Goal: Task Accomplishment & Management: Manage account settings

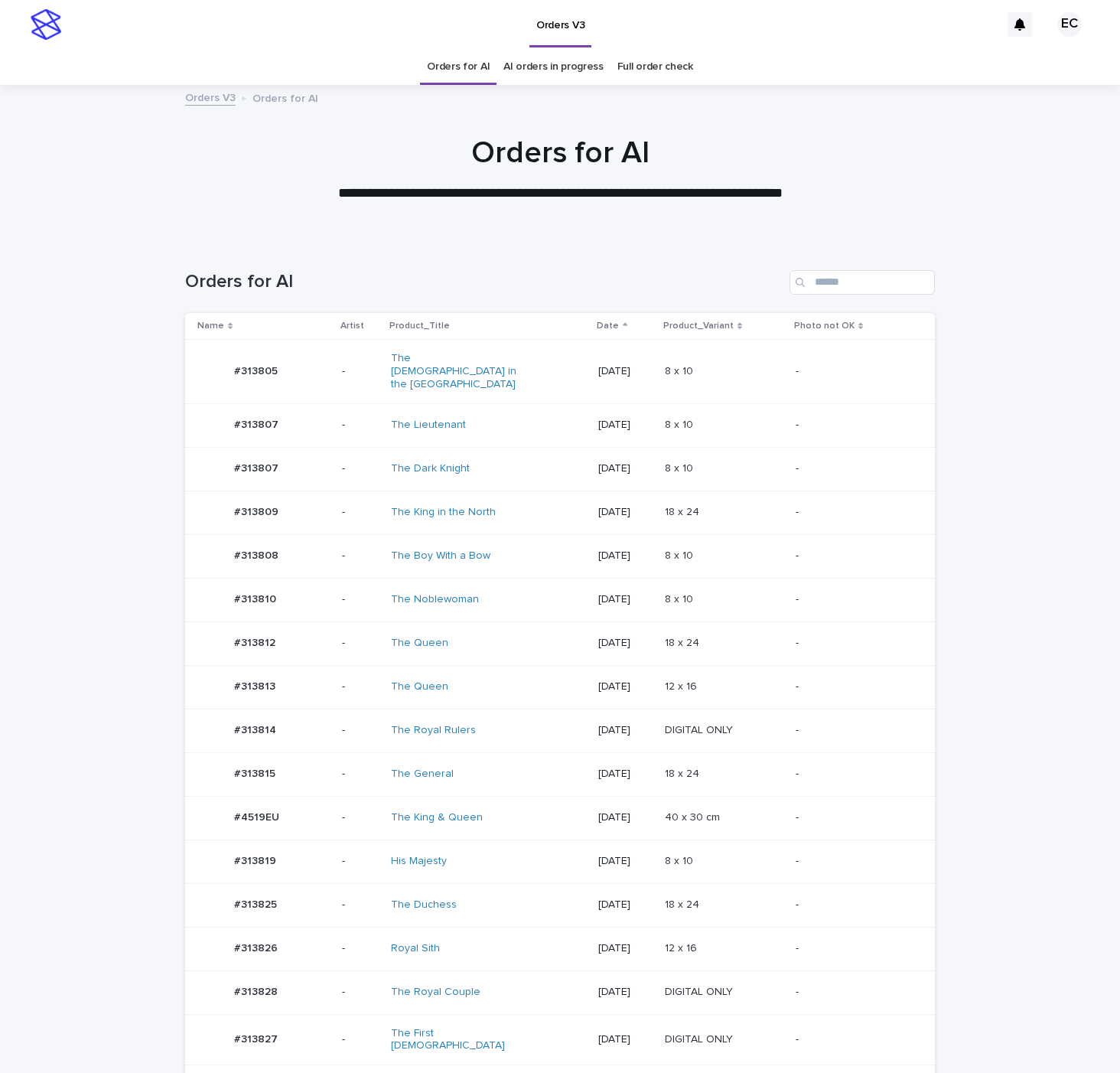
click at [592, 644] on td "[DATE]" at bounding box center [625, 643] width 66 height 43
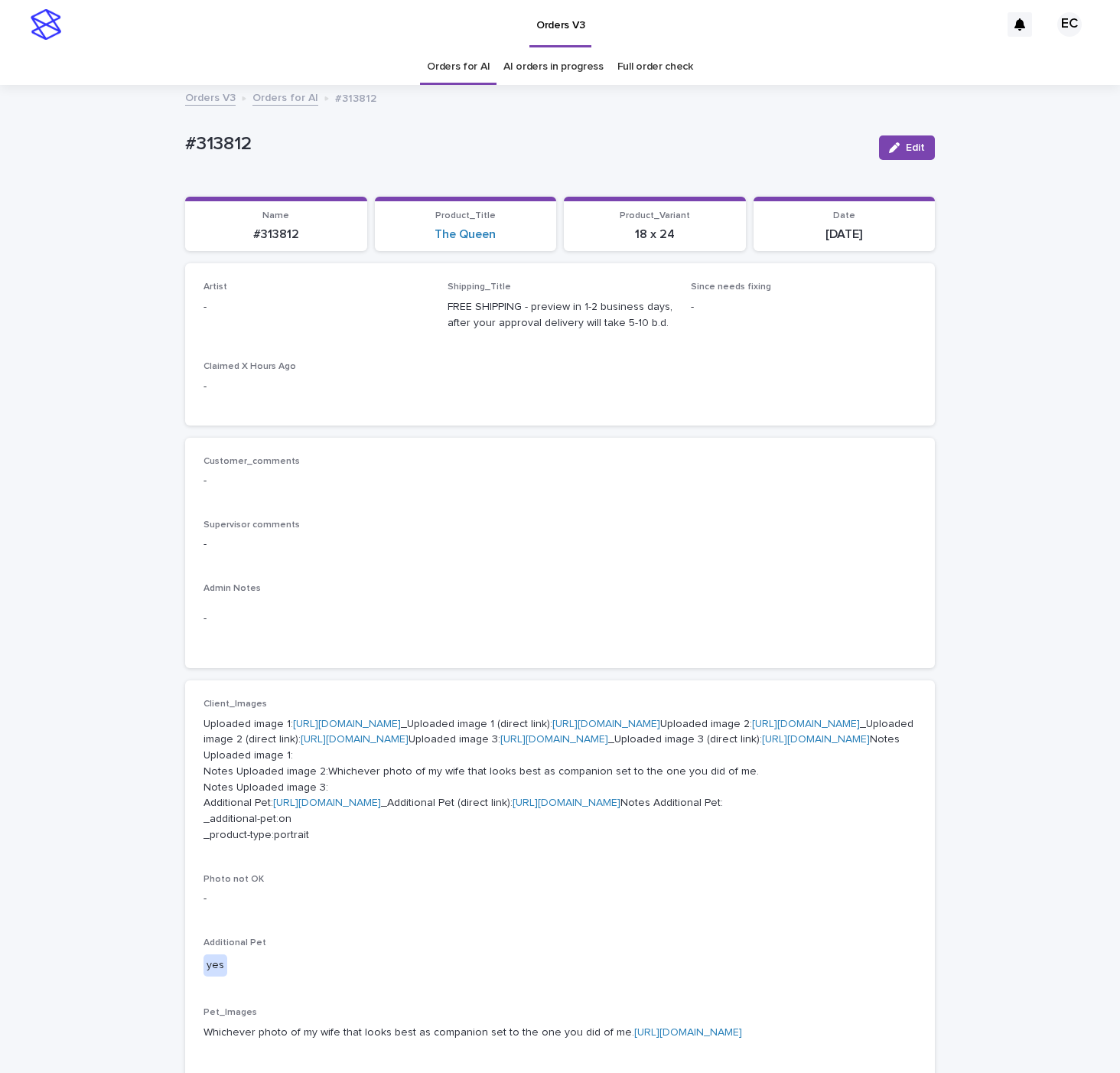
drag, startPoint x: 917, startPoint y: 147, endPoint x: 380, endPoint y: 296, distance: 557.3
click at [908, 154] on button "Edit" at bounding box center [907, 148] width 56 height 25
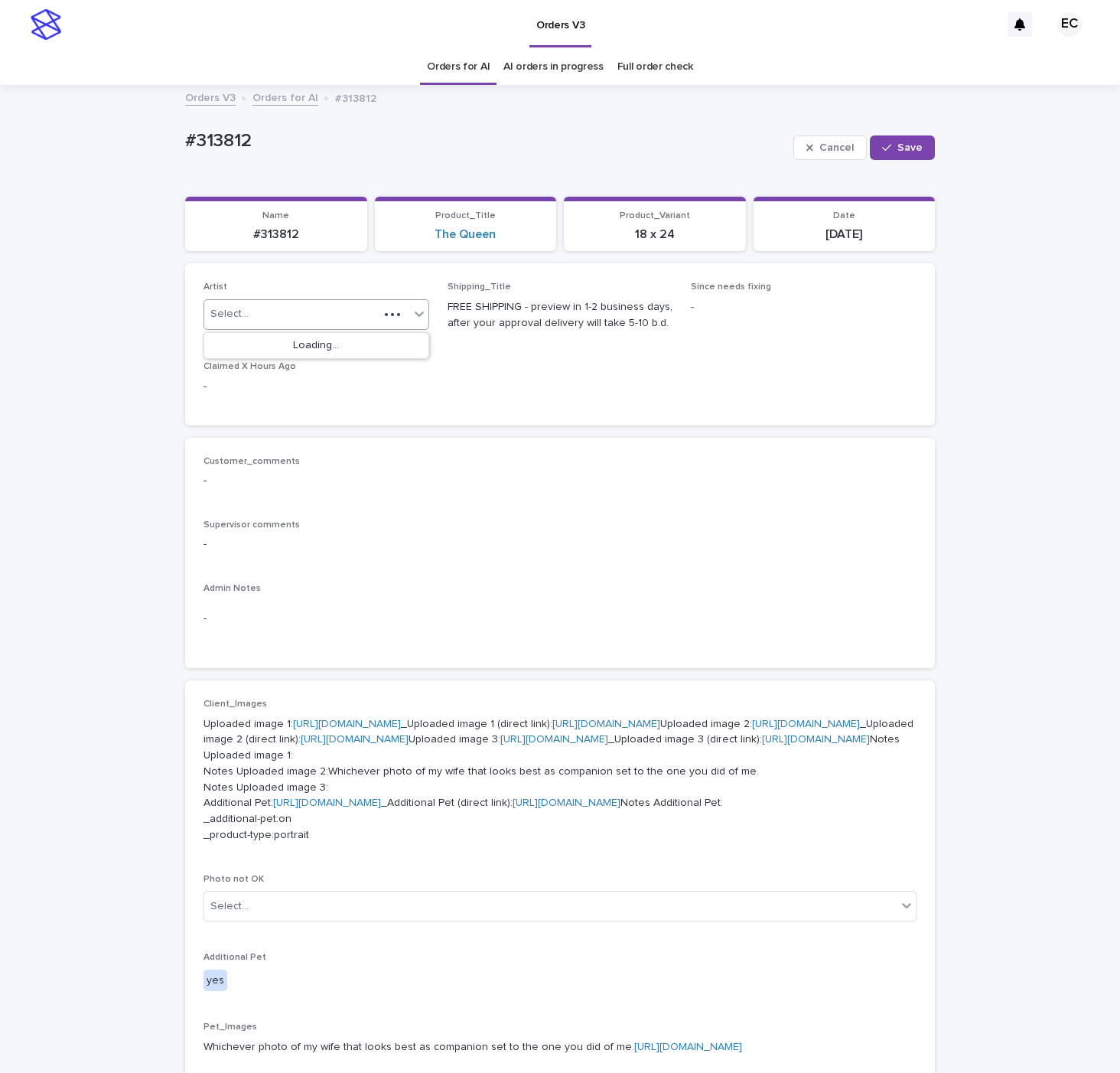
click at [299, 322] on div "Select..." at bounding box center [291, 314] width 174 height 25
paste input "********"
type input "********"
drag, startPoint x: 274, startPoint y: 338, endPoint x: 267, endPoint y: 344, distance: 9.2
click at [267, 343] on div "EmilCris" at bounding box center [317, 346] width 224 height 26
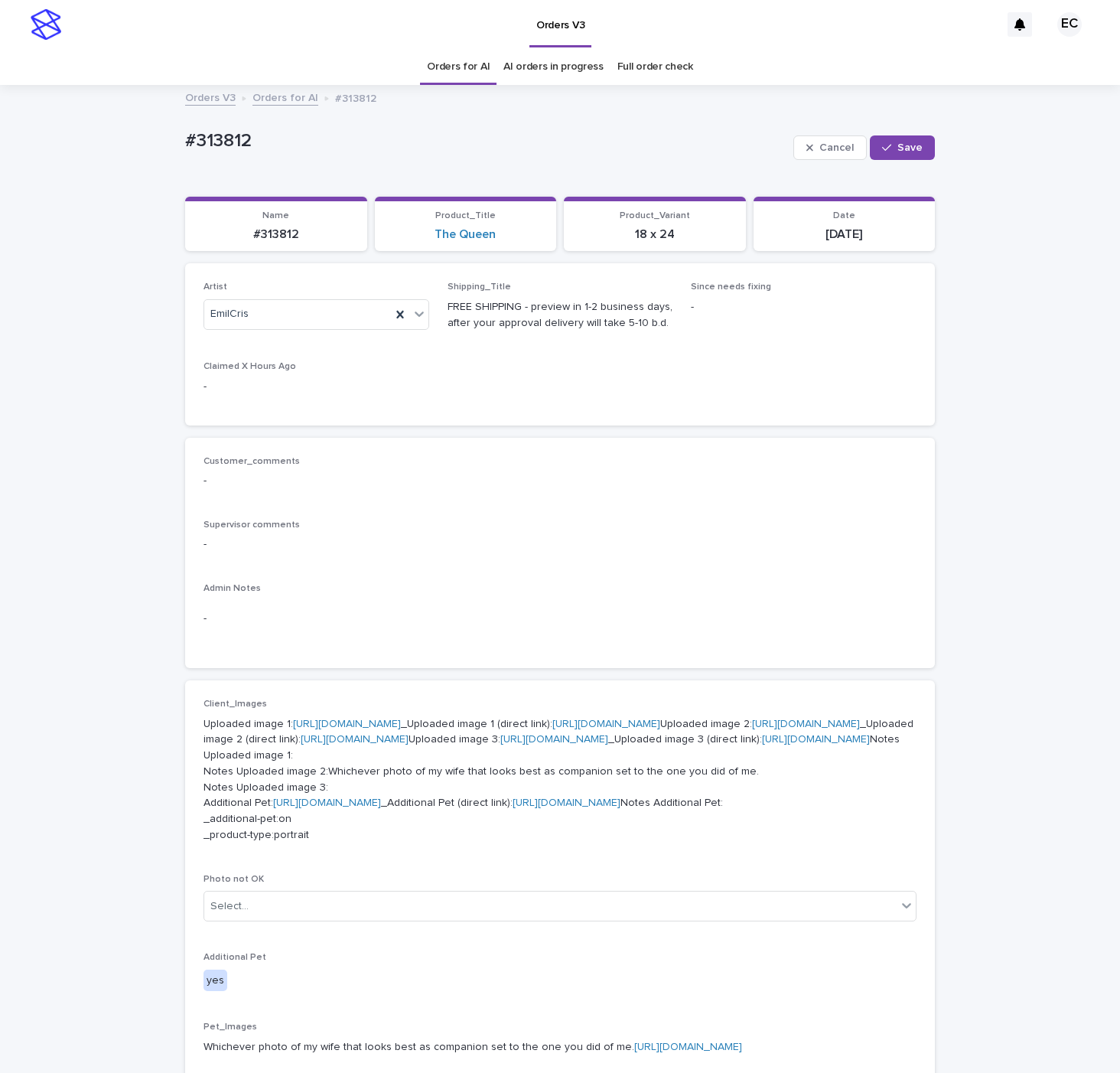
drag, startPoint x: 904, startPoint y: 148, endPoint x: 774, endPoint y: 7, distance: 191.8
click at [904, 147] on span "Save" at bounding box center [910, 147] width 25 height 10
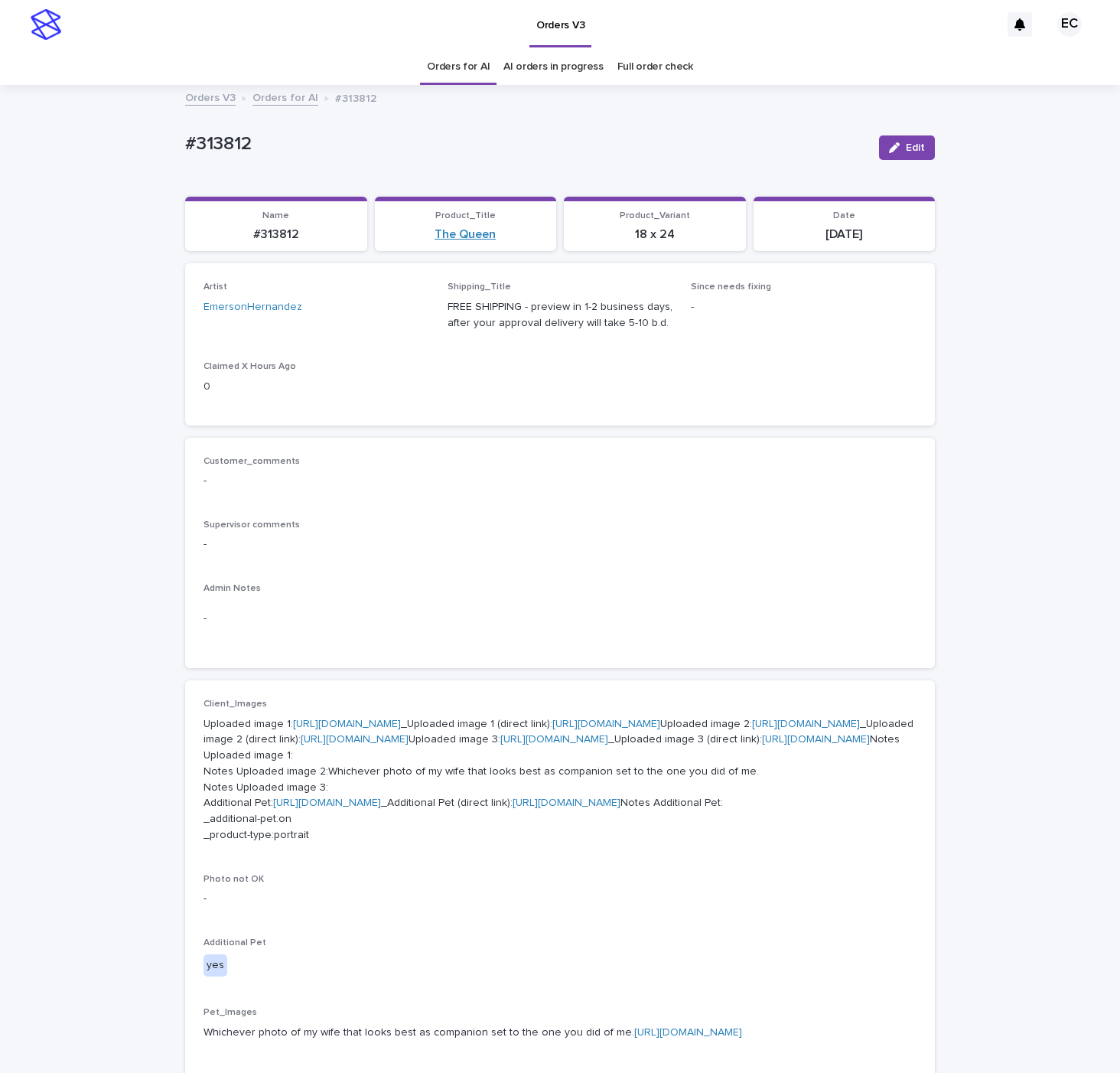
click at [462, 230] on link "The Queen" at bounding box center [465, 234] width 61 height 14
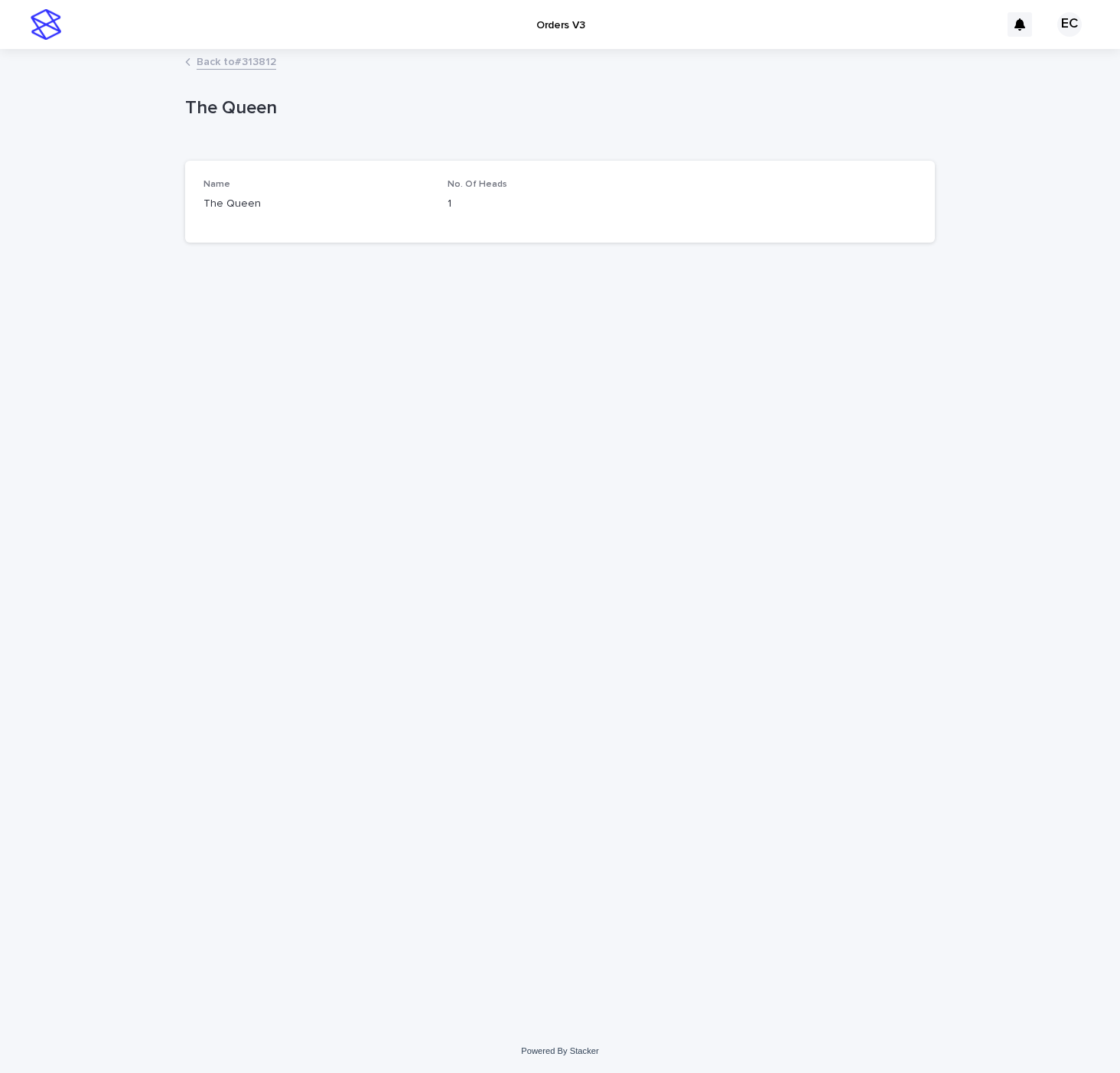
click at [245, 58] on link "Back to #313812" at bounding box center [237, 60] width 79 height 18
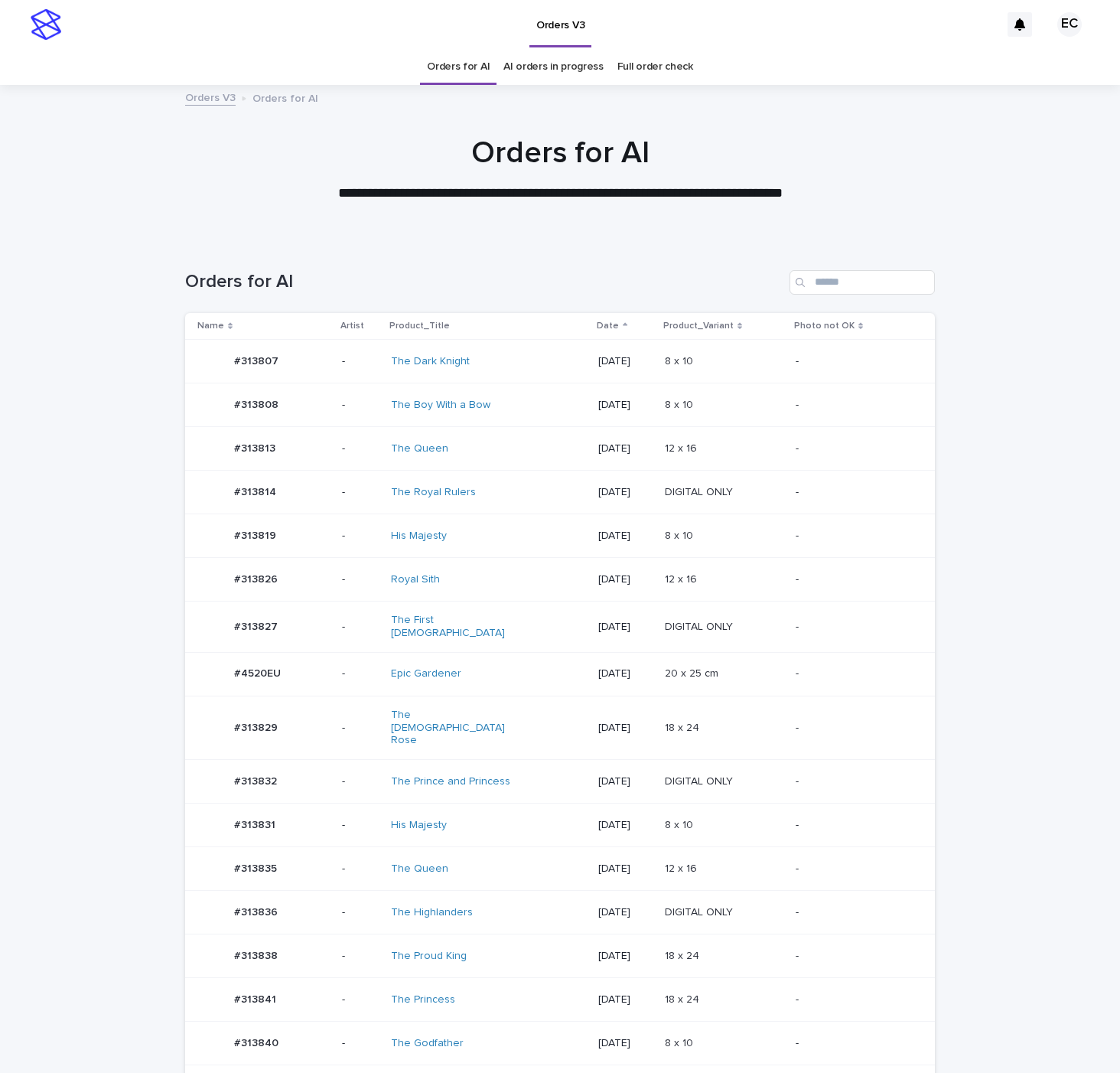
click at [517, 718] on div "The [DEMOGRAPHIC_DATA] Rose" at bounding box center [488, 728] width 195 height 51
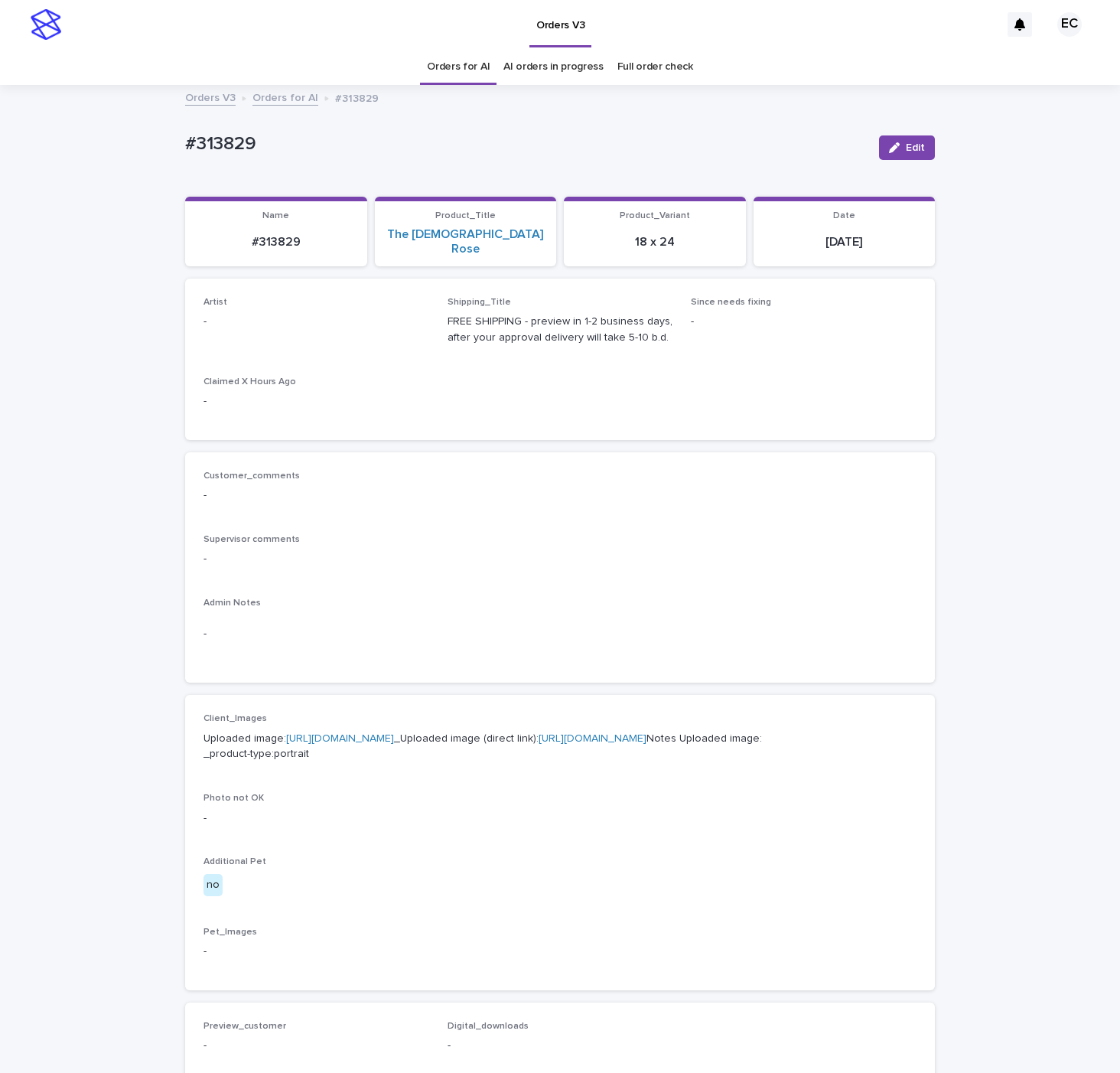
drag, startPoint x: 916, startPoint y: 145, endPoint x: 294, endPoint y: 269, distance: 634.2
click at [914, 150] on span "Edit" at bounding box center [915, 147] width 19 height 10
click at [280, 317] on div "Select..." at bounding box center [291, 329] width 174 height 25
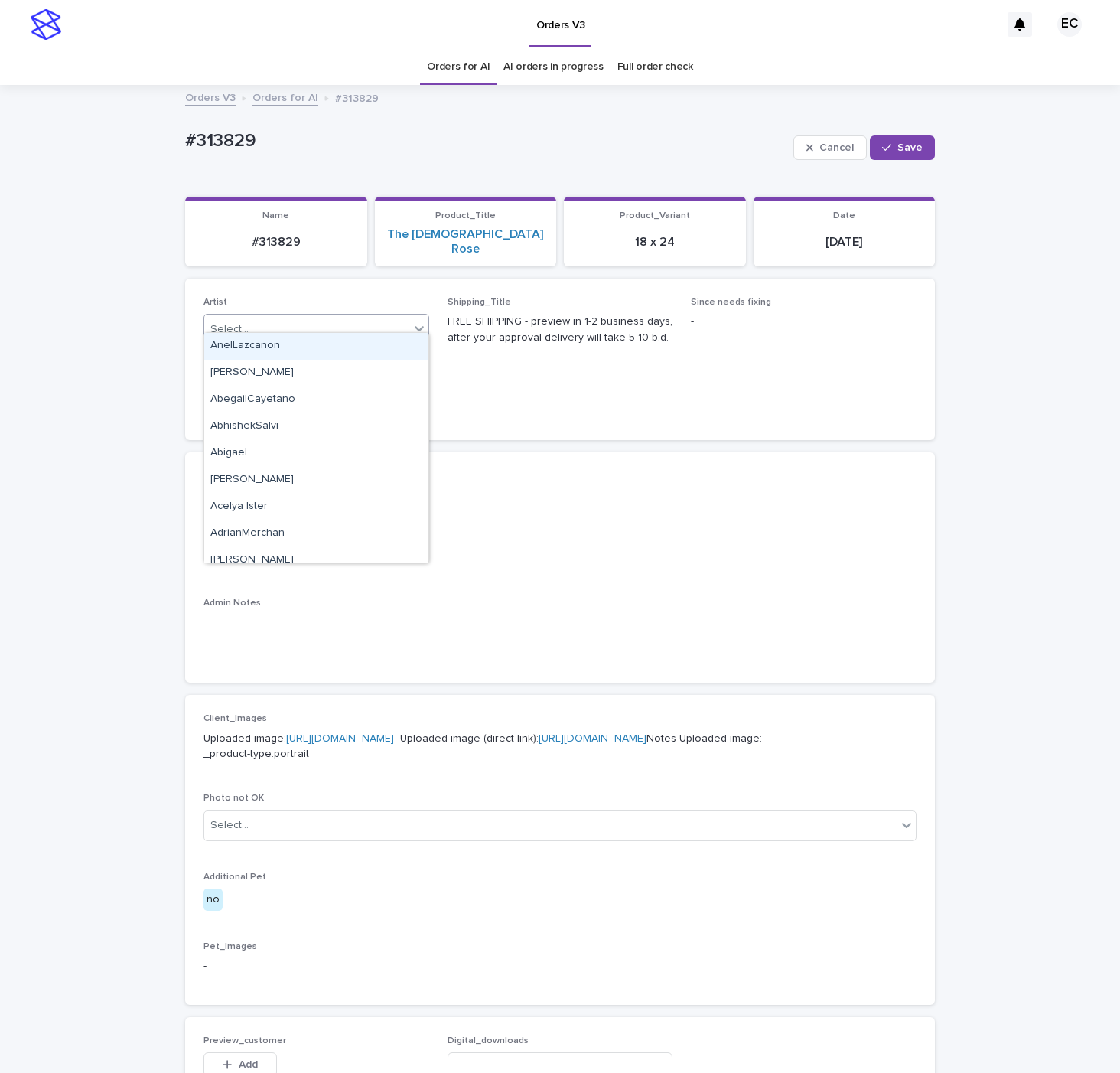
paste input "********"
type input "********"
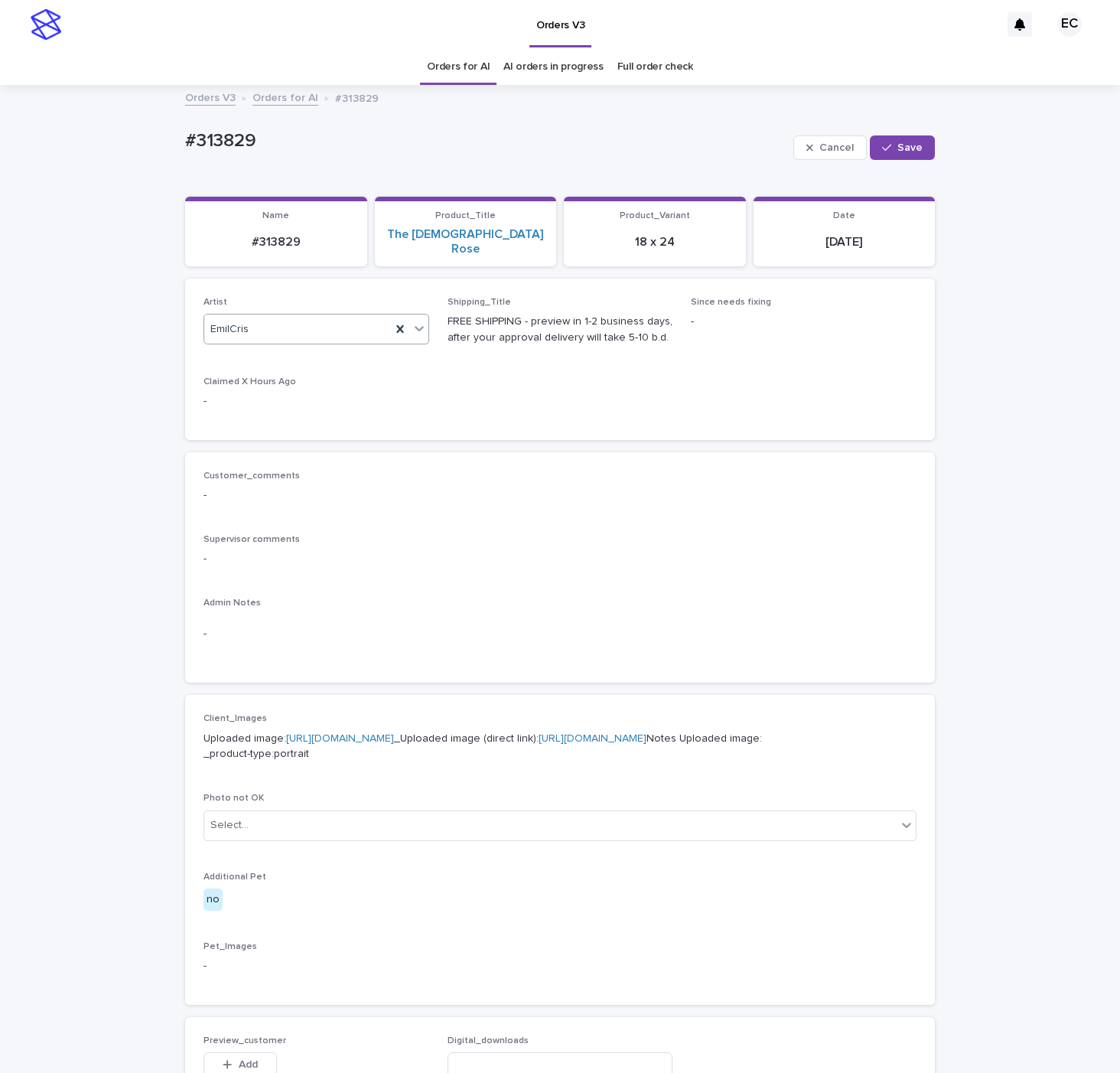
click at [926, 140] on button "Save" at bounding box center [902, 148] width 65 height 25
click at [492, 234] on link "The [DEMOGRAPHIC_DATA] Rose" at bounding box center [466, 241] width 164 height 29
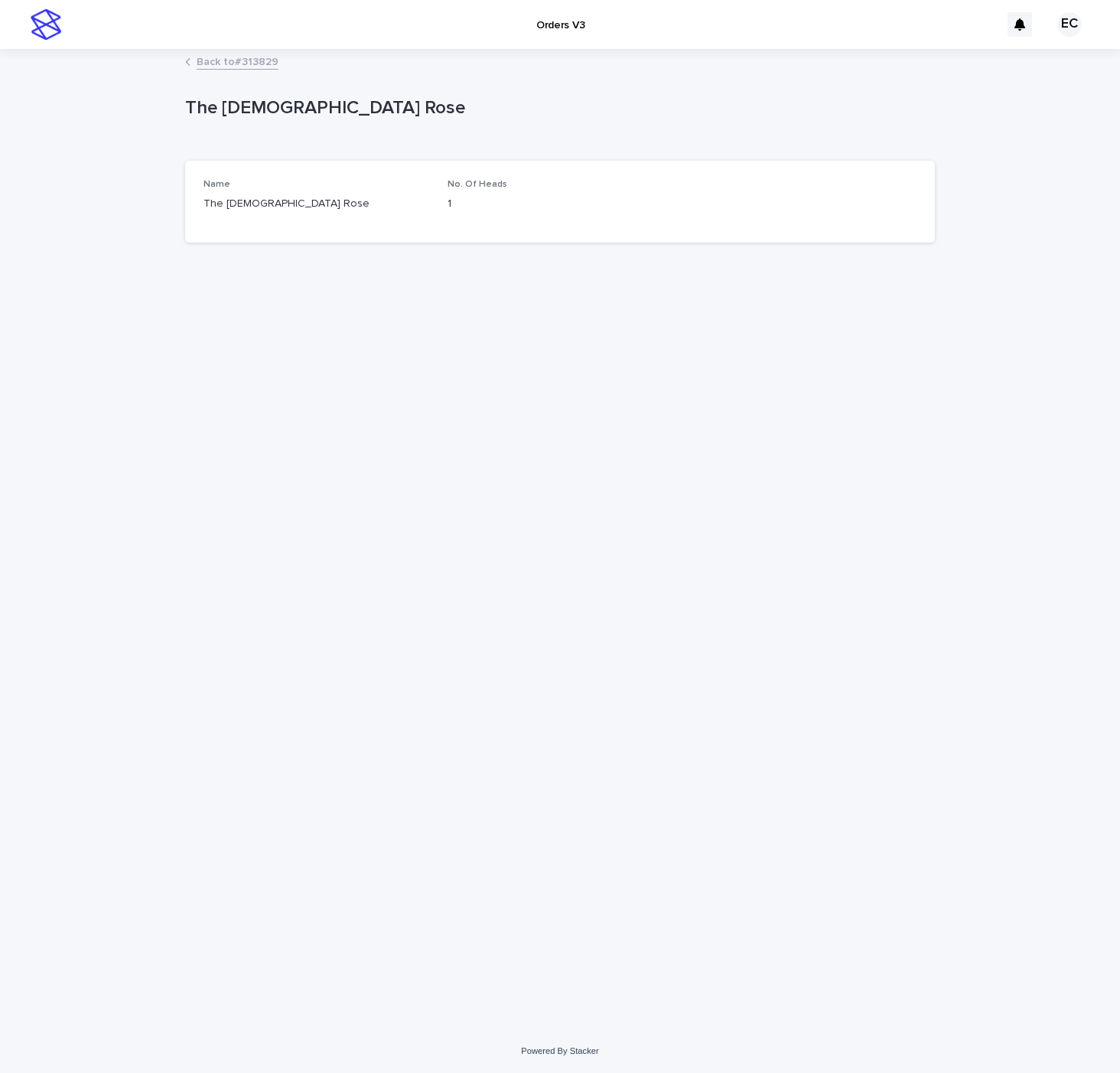
click at [259, 63] on link "Back to #313829" at bounding box center [238, 60] width 82 height 18
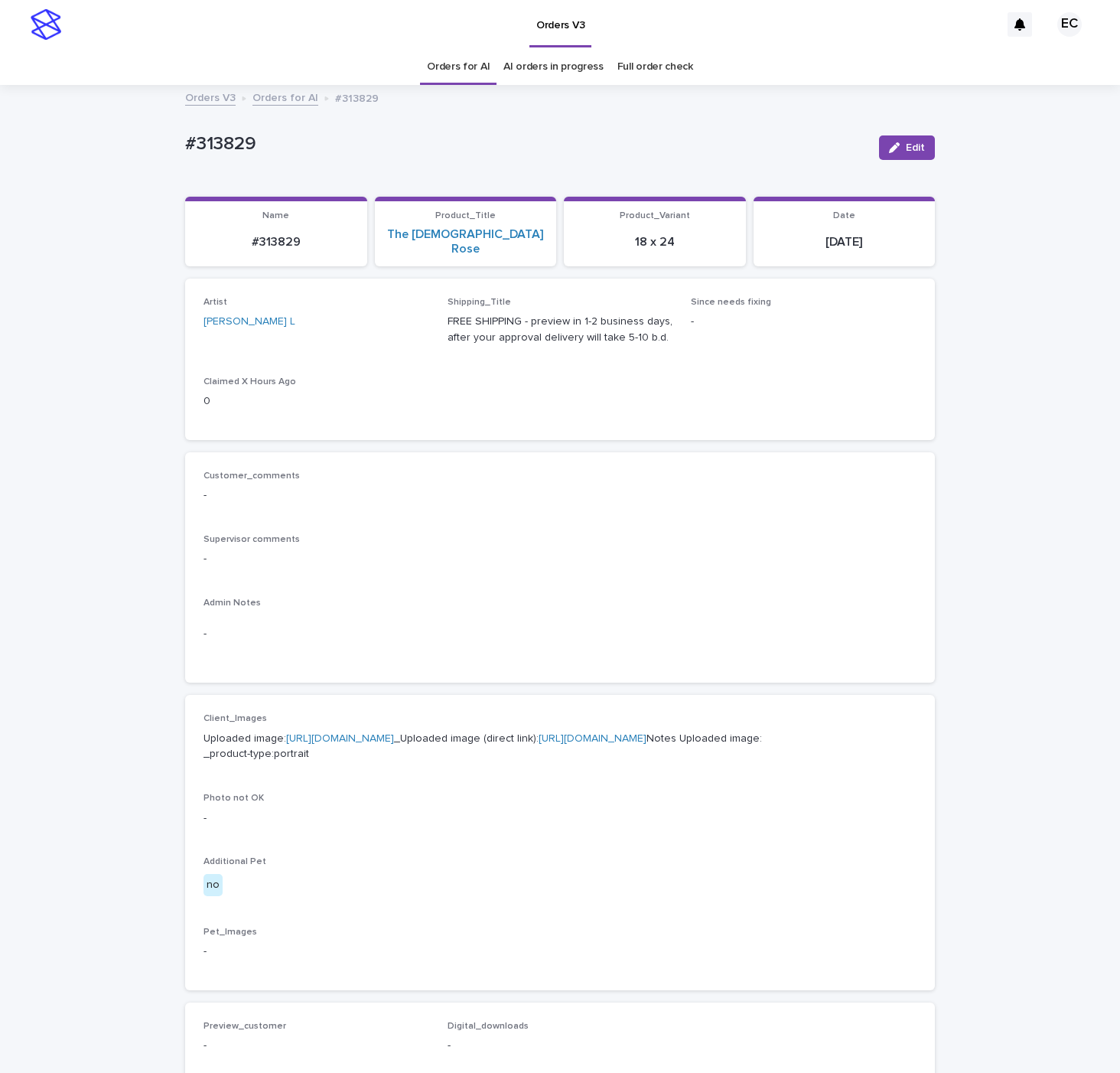
scroll to position [51, 0]
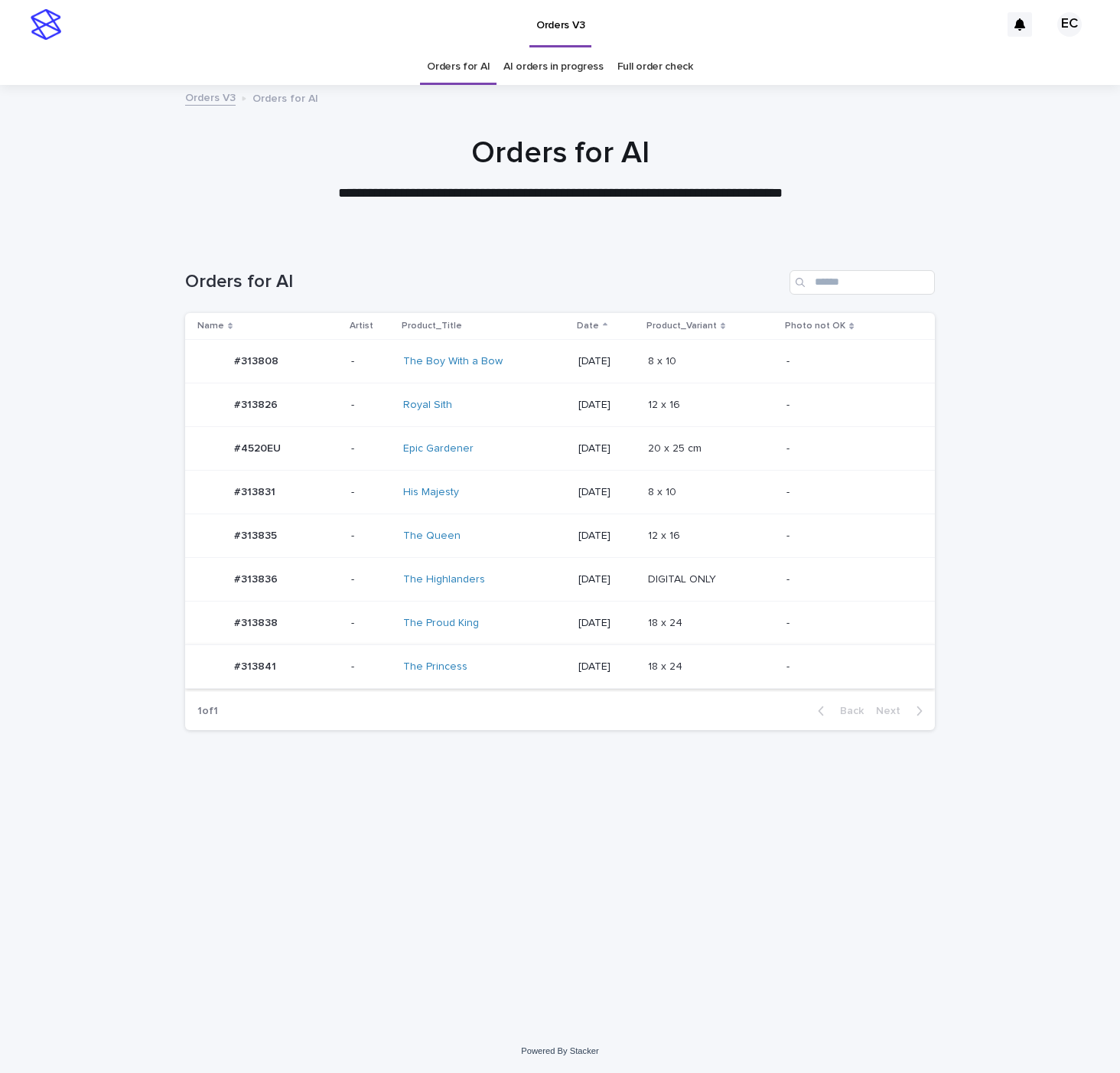
drag, startPoint x: 517, startPoint y: 697, endPoint x: 511, endPoint y: 674, distance: 23.8
click at [514, 685] on div "Name Artist Product_Title Date Product_Variant Photo not OK #313808 #313808 - T…" at bounding box center [559, 503] width 749 height 379
click at [511, 673] on div "The Princess" at bounding box center [468, 668] width 128 height 13
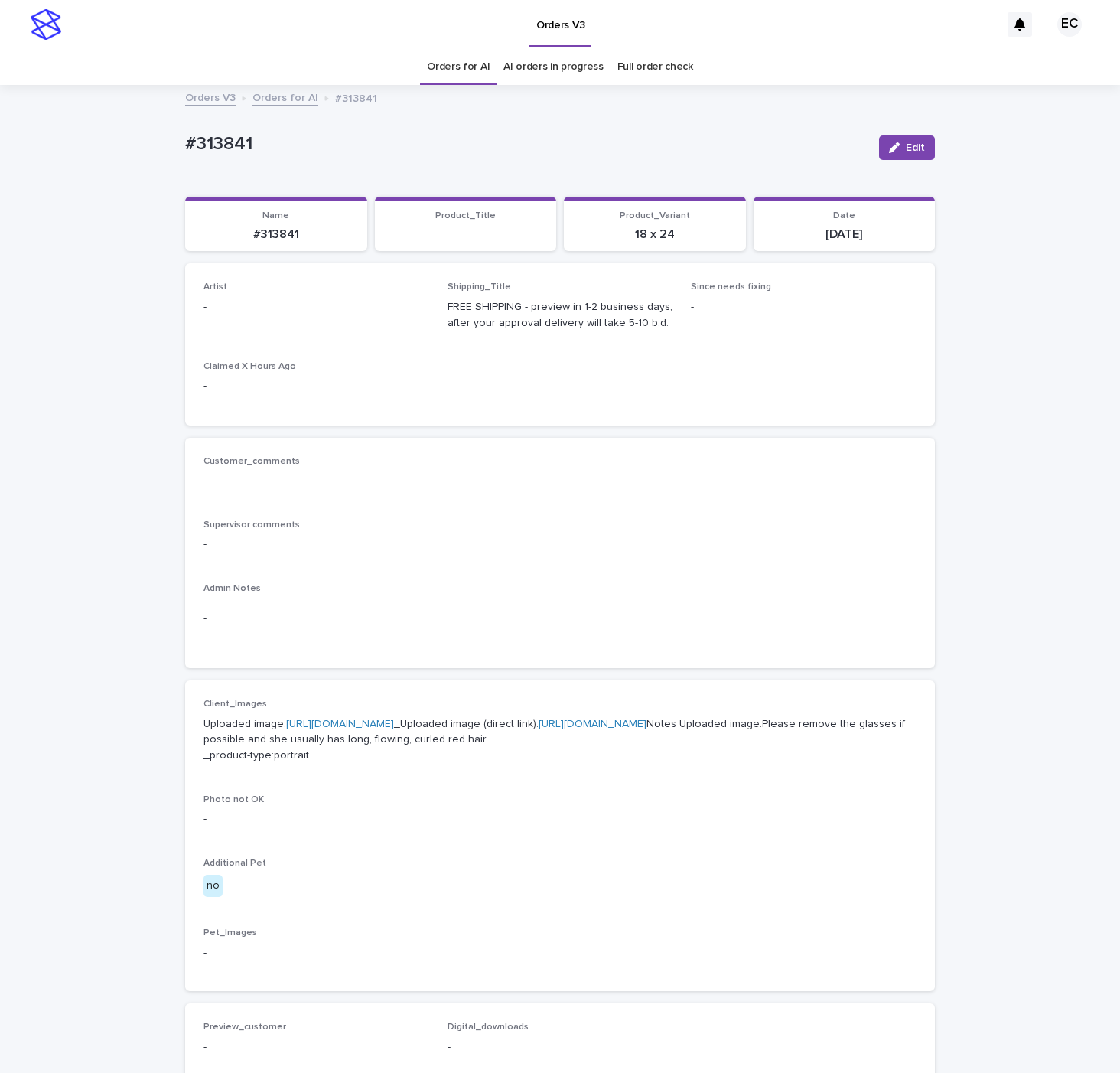
drag, startPoint x: 920, startPoint y: 150, endPoint x: 173, endPoint y: 324, distance: 767.0
click at [916, 153] on span "Edit" at bounding box center [915, 147] width 19 height 10
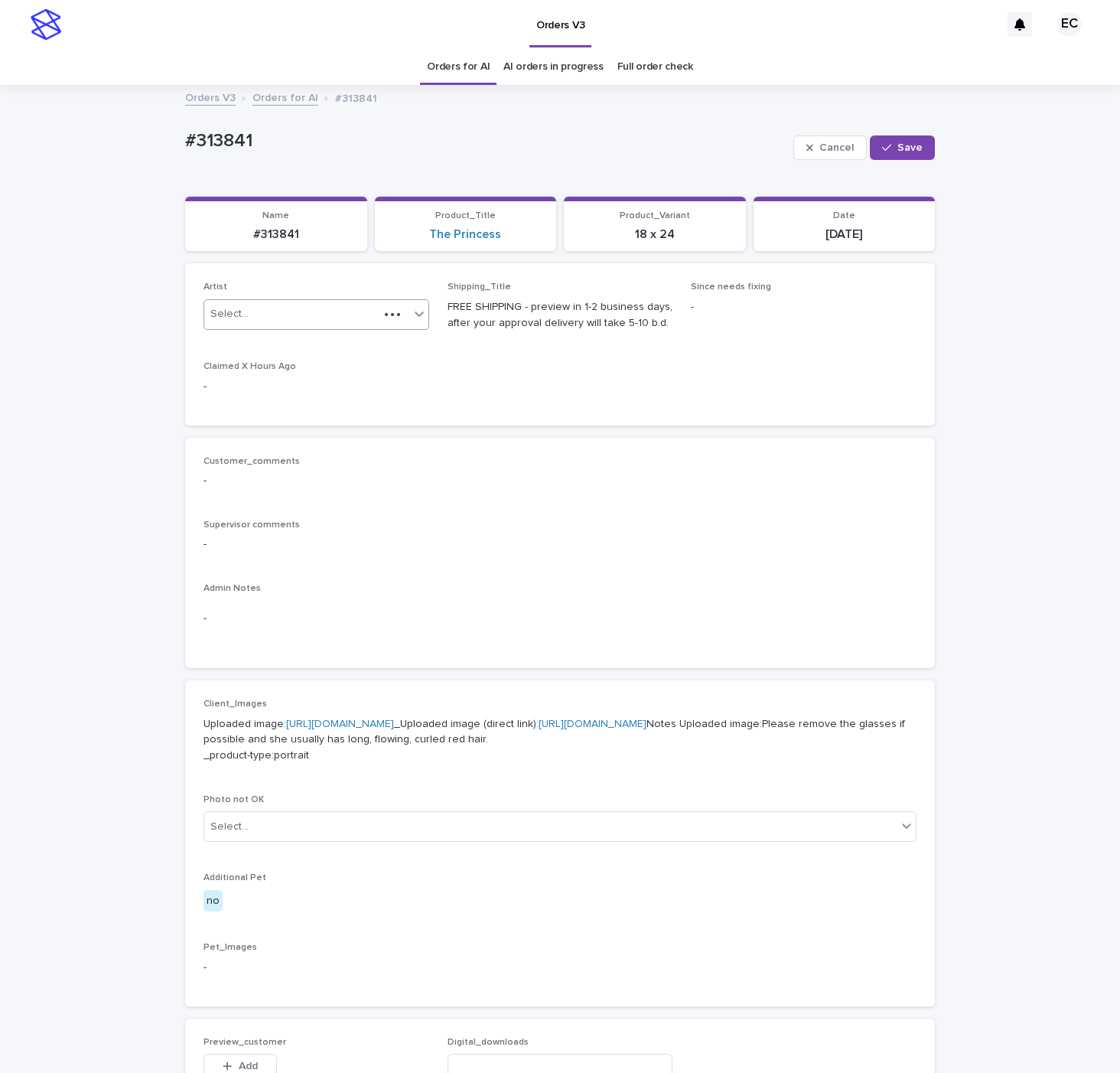
click at [254, 319] on div "Select..." at bounding box center [291, 314] width 174 height 25
paste input "********"
type input "********"
click at [241, 337] on div "EmilCris" at bounding box center [317, 346] width 224 height 26
click at [241, 338] on div "Artist option EmilCris, selected. 0 results available. Select is focused ,type …" at bounding box center [316, 311] width 225 height 59
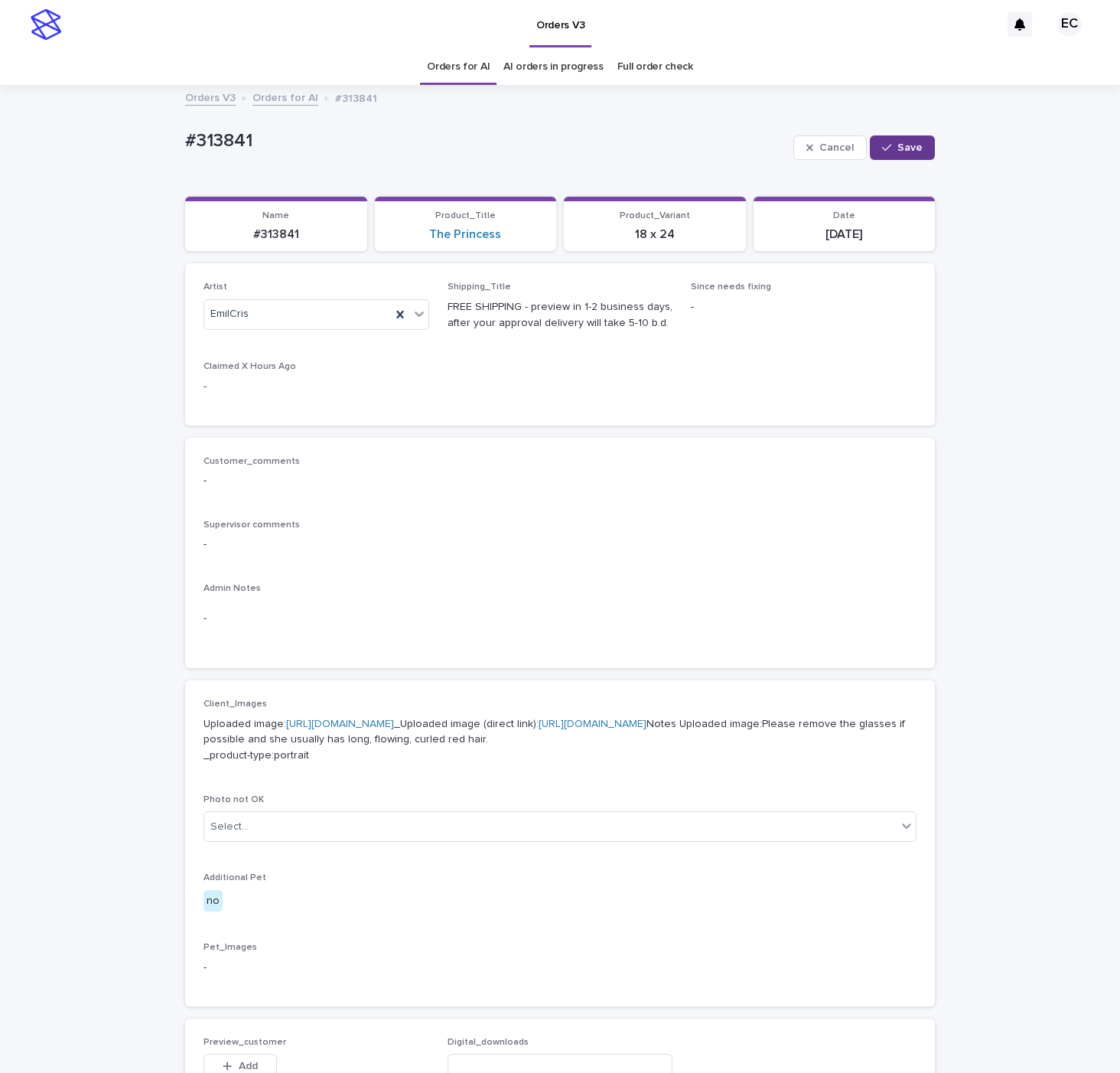
drag, startPoint x: 914, startPoint y: 153, endPoint x: 916, endPoint y: 55, distance: 98.0
click at [914, 152] on span "Save" at bounding box center [910, 147] width 25 height 10
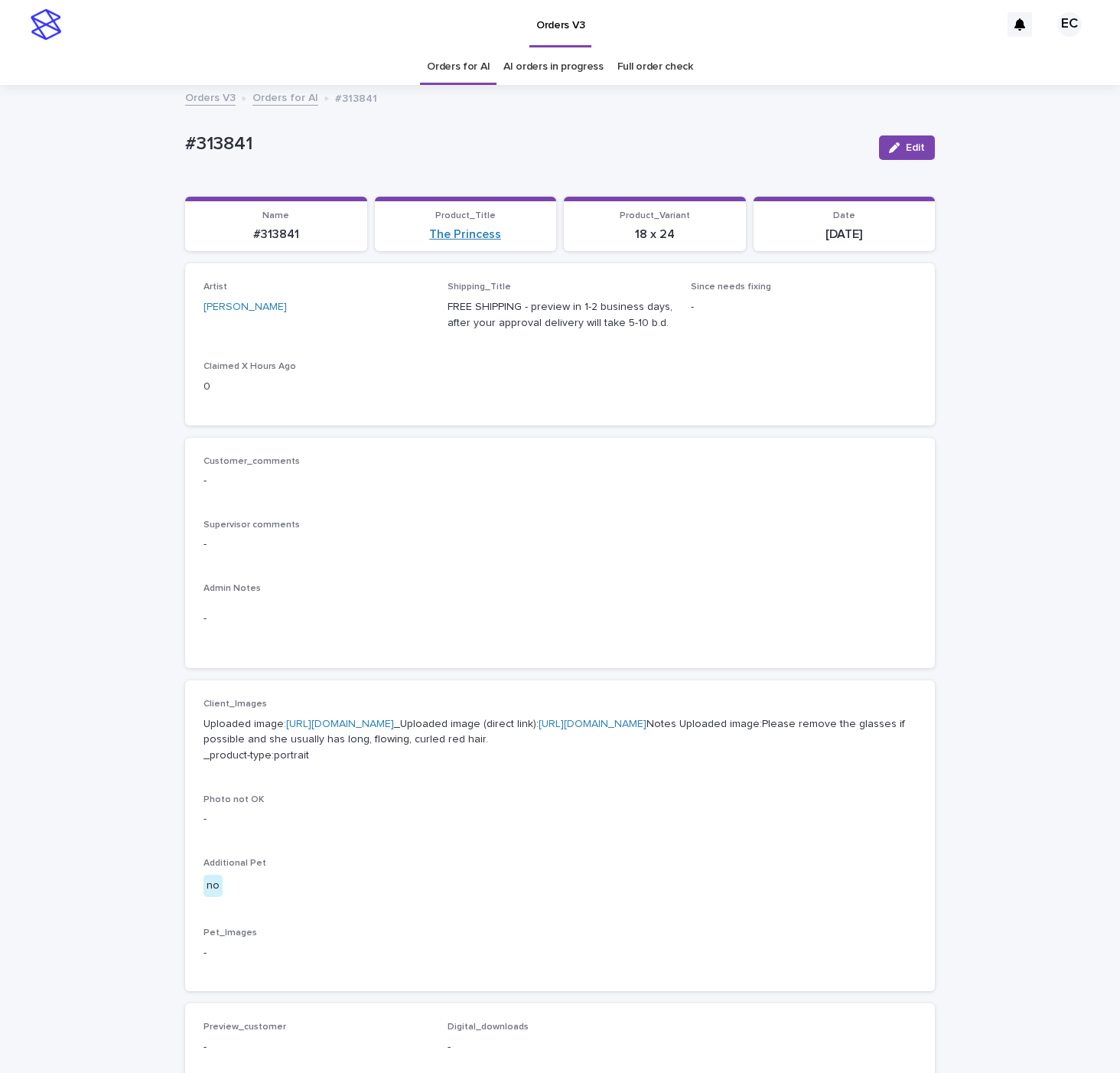
click at [469, 234] on link "The Princess" at bounding box center [465, 234] width 72 height 14
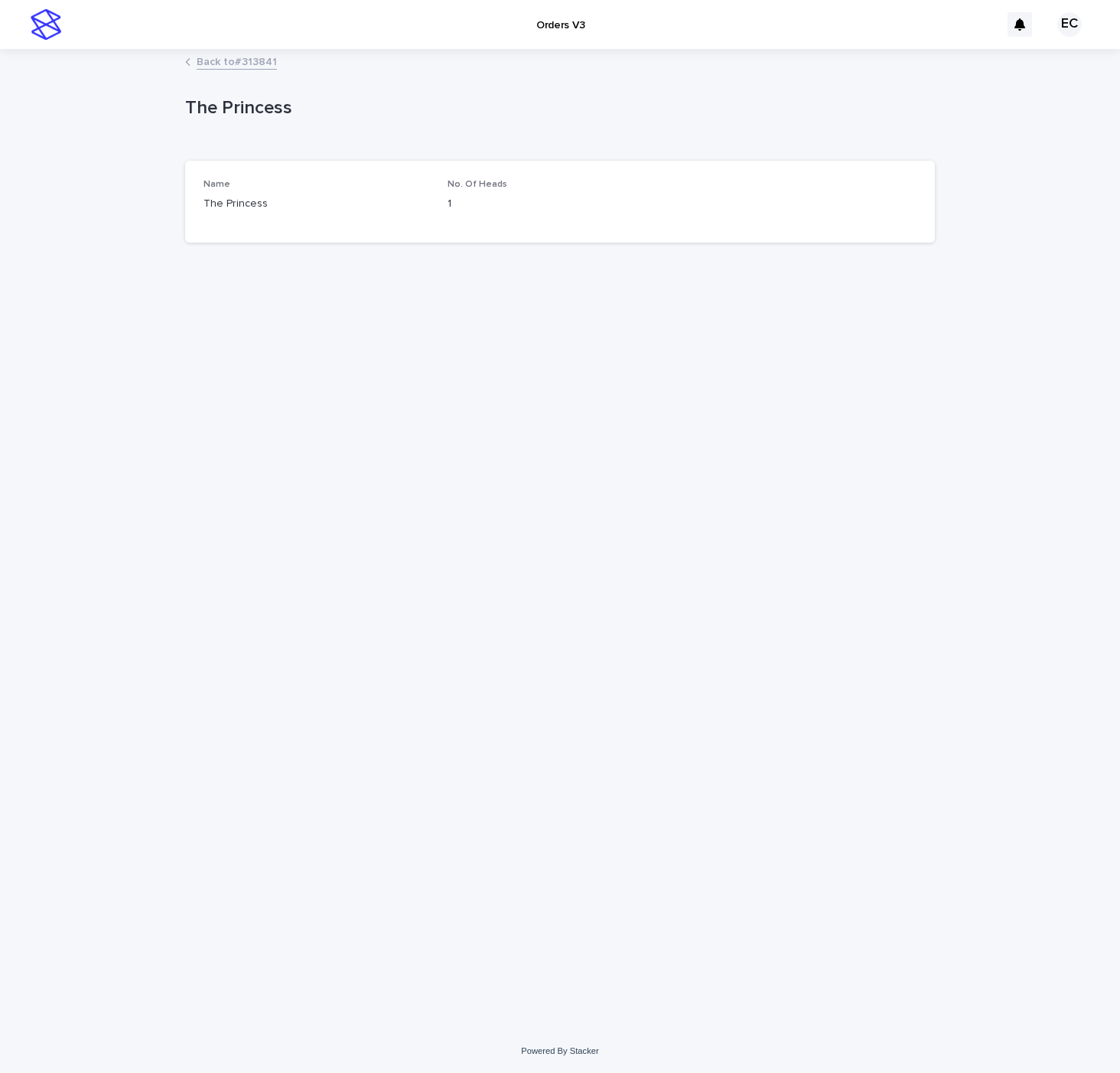
click at [243, 55] on link "Back to #313841" at bounding box center [237, 60] width 80 height 18
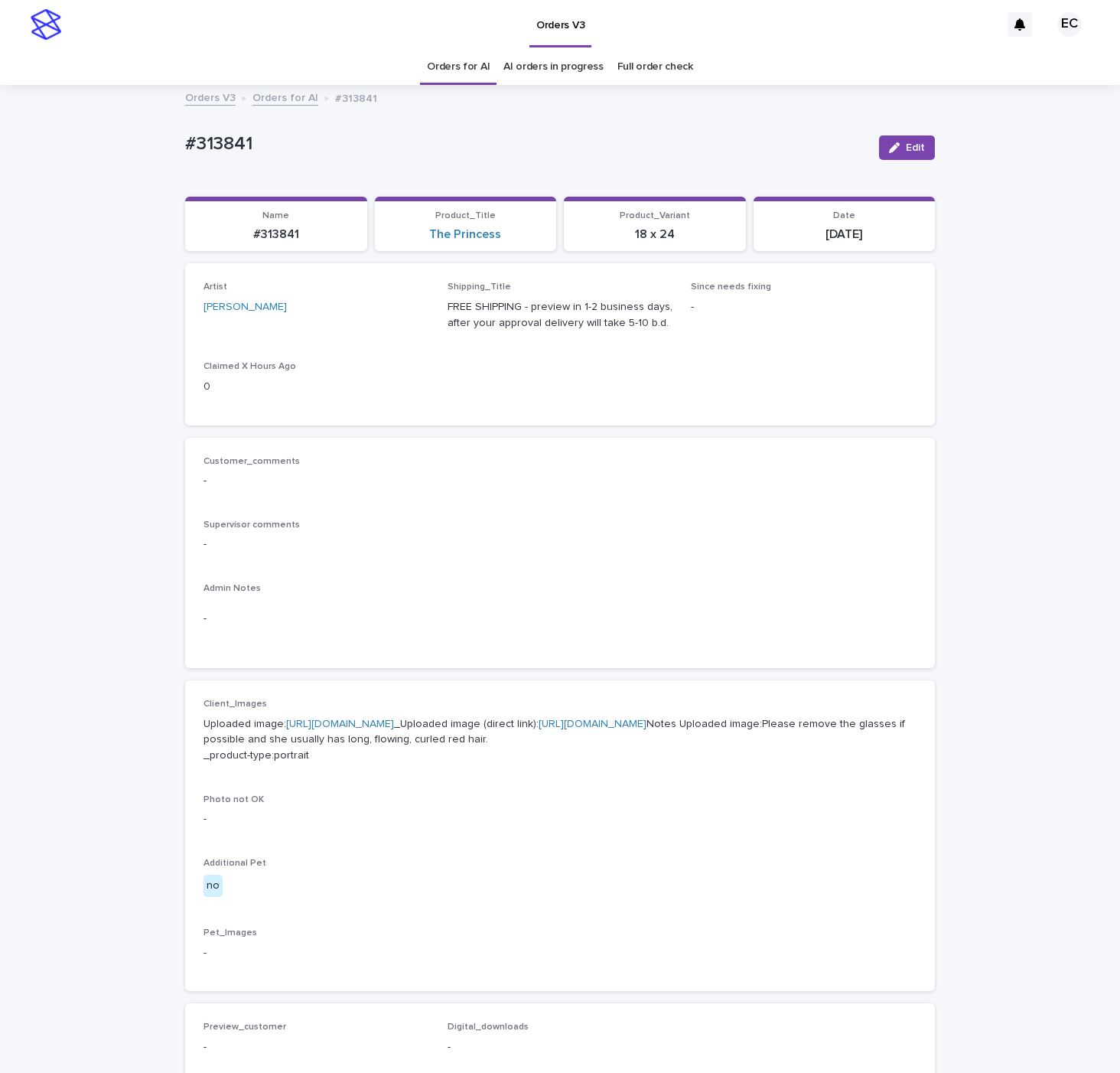
scroll to position [51, 0]
